Goal: Transaction & Acquisition: Purchase product/service

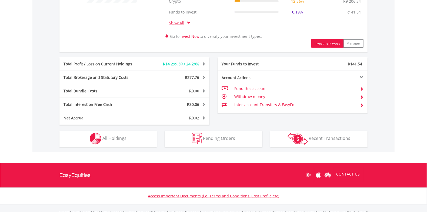
scroll to position [288, 0]
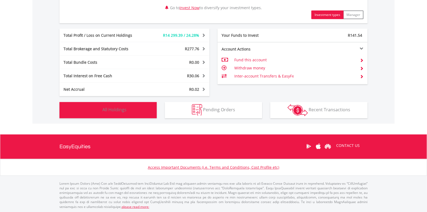
click at [110, 112] on span "All Holdings" at bounding box center [115, 110] width 24 height 6
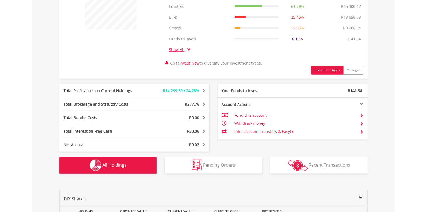
scroll to position [0, 0]
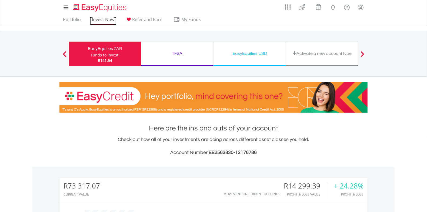
click at [106, 21] on link "Invest Now" at bounding box center [103, 21] width 27 height 8
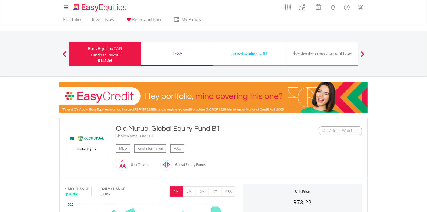
scroll to position [63, 0]
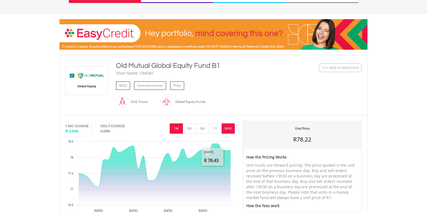
click at [229, 129] on button "MAX" at bounding box center [228, 129] width 13 height 10
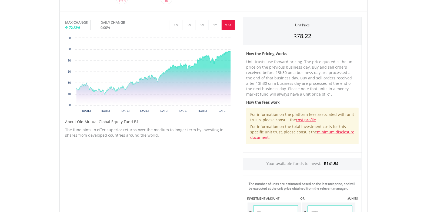
scroll to position [126, 0]
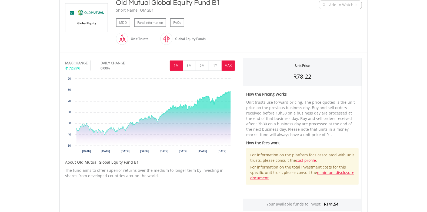
click at [176, 65] on button "1M" at bounding box center [176, 66] width 13 height 10
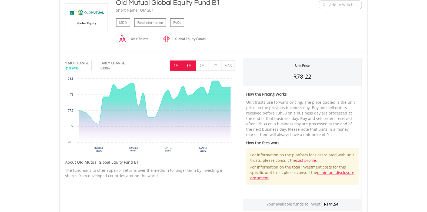
click at [189, 66] on button "3M" at bounding box center [189, 66] width 13 height 10
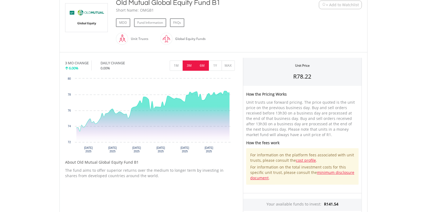
click at [202, 66] on button "6M" at bounding box center [202, 66] width 13 height 10
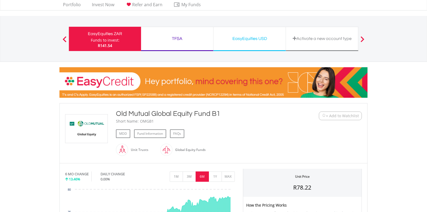
scroll to position [0, 0]
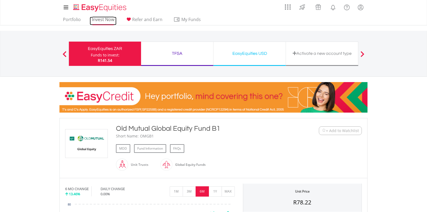
click at [102, 19] on link "Invest Now" at bounding box center [103, 21] width 27 height 8
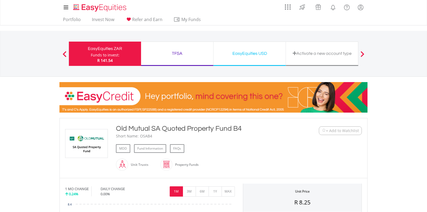
click at [324, 131] on img at bounding box center [324, 131] width 4 height 4
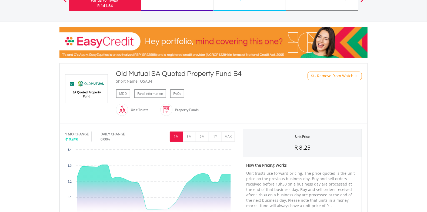
scroll to position [63, 0]
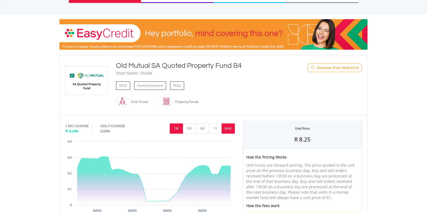
click at [231, 130] on button "MAX" at bounding box center [228, 129] width 13 height 10
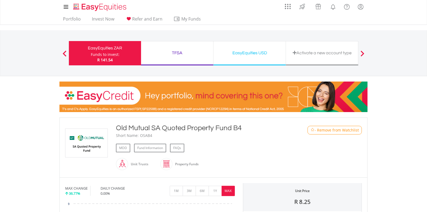
scroll to position [0, 0]
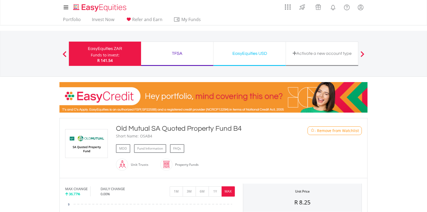
click at [64, 54] on span at bounding box center [65, 54] width 4 height 6
click at [63, 54] on span at bounding box center [65, 54] width 4 height 6
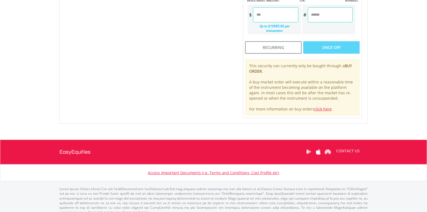
scroll to position [143, 0]
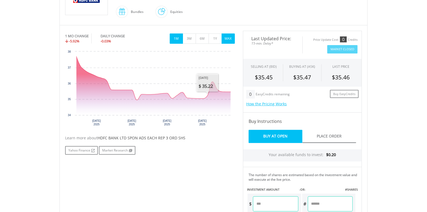
click at [231, 37] on button "MAX" at bounding box center [228, 39] width 13 height 10
